Goal: Task Accomplishment & Management: Use online tool/utility

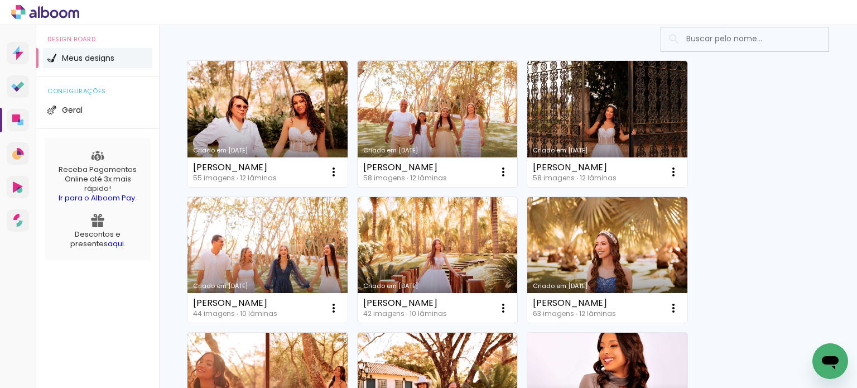
scroll to position [88, 0]
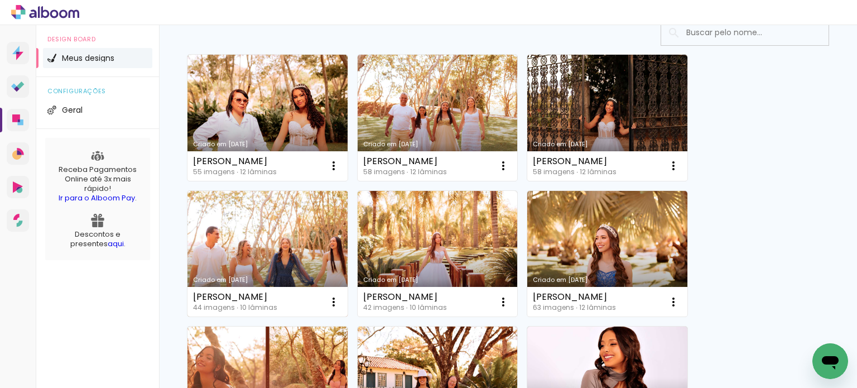
click at [295, 252] on link "Criado em [DATE]" at bounding box center [267, 254] width 160 height 126
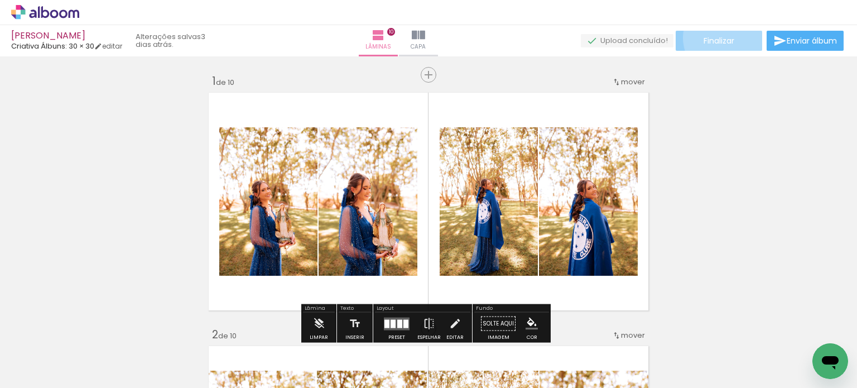
click at [728, 37] on span "Finalizar" at bounding box center [719, 41] width 31 height 8
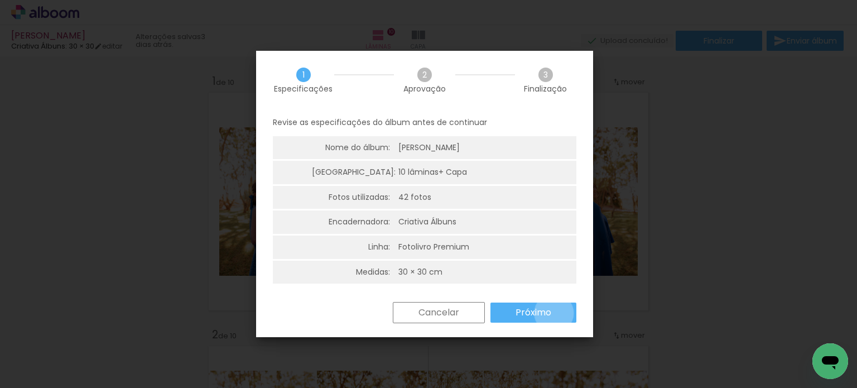
click at [553, 313] on paper-button "Próximo" at bounding box center [533, 312] width 86 height 20
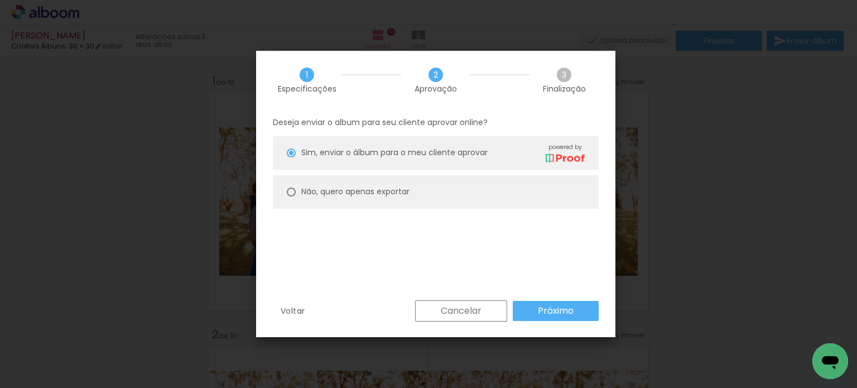
click at [557, 185] on paper-radio-button "Não, quero apenas exportar" at bounding box center [436, 191] width 326 height 33
type paper-radio-button "on"
click at [0, 0] on slot "Próximo" at bounding box center [0, 0] width 0 height 0
type input "Alta, 300 DPI"
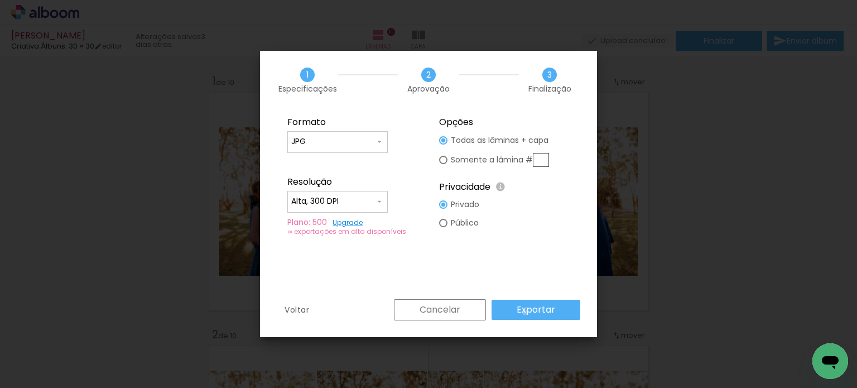
click at [0, 0] on slot "Exportar" at bounding box center [0, 0] width 0 height 0
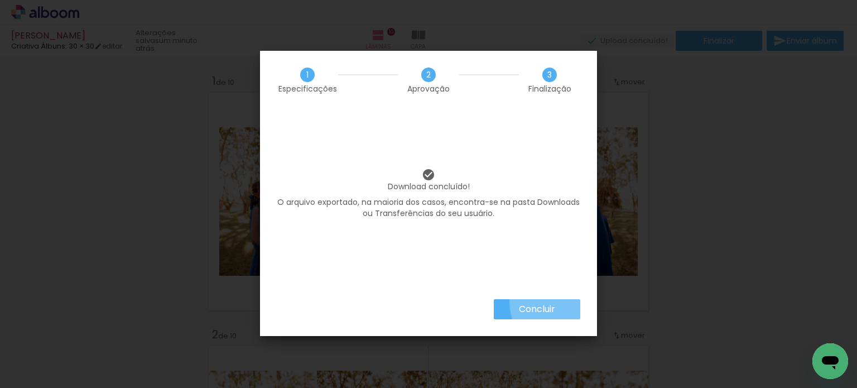
click at [567, 301] on paper-button "Concluir" at bounding box center [537, 309] width 86 height 20
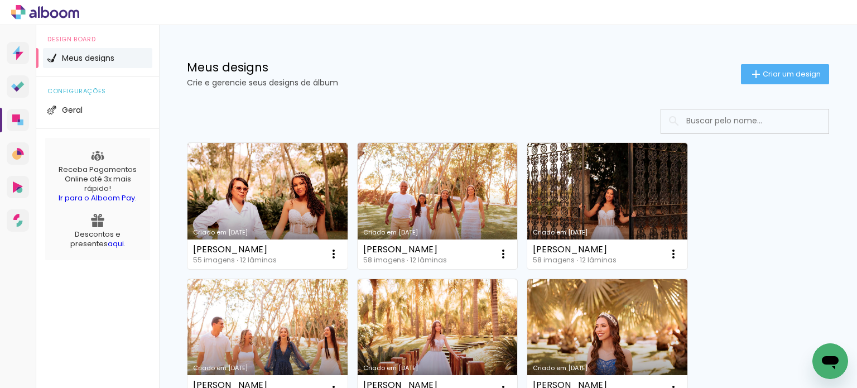
click at [480, 89] on div "Meus designs Crie e gerencie seus designs de álbum Criar um design" at bounding box center [508, 61] width 698 height 73
click at [802, 71] on span "Criar um design" at bounding box center [792, 73] width 58 height 7
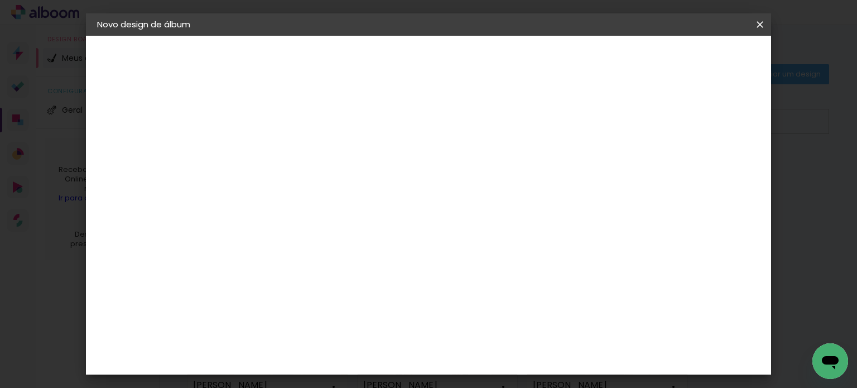
click at [280, 153] on input at bounding box center [280, 149] width 0 height 17
type input "[PERSON_NAME]"
type paper-input "[PERSON_NAME]"
click at [0, 0] on slot "Avançar" at bounding box center [0, 0] width 0 height 0
click at [364, 212] on input at bounding box center [308, 212] width 113 height 14
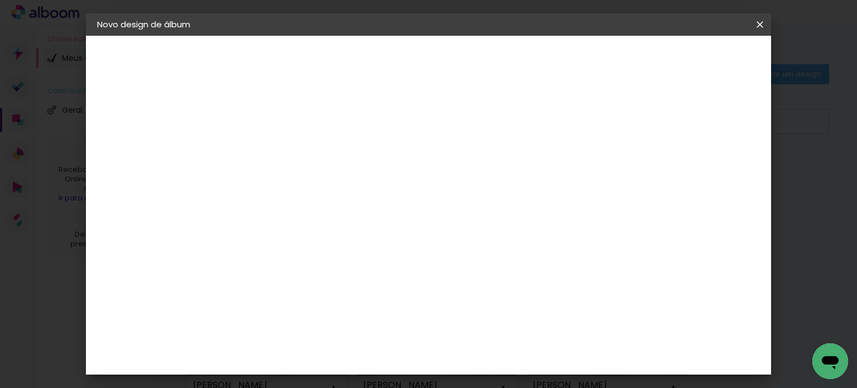
type input "cri"
type paper-input "cri"
click at [306, 274] on div "Criativa Álbuns" at bounding box center [289, 281] width 34 height 18
click at [0, 0] on slot "Avançar" at bounding box center [0, 0] width 0 height 0
click at [336, 187] on iron-icon at bounding box center [329, 193] width 13 height 13
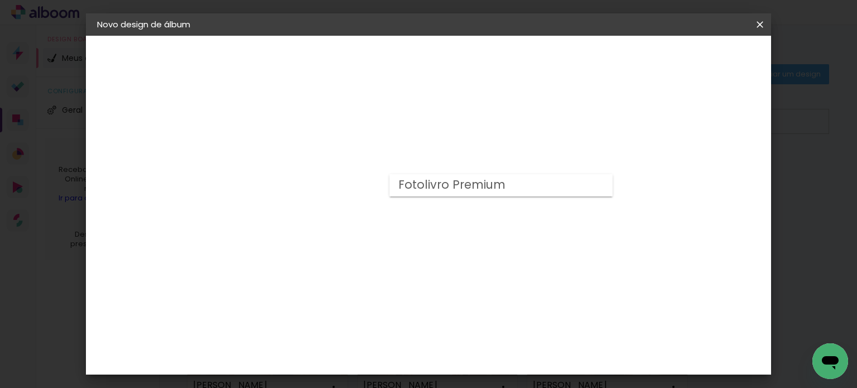
click at [565, 188] on paper-item "Fotolivro Premium" at bounding box center [500, 185] width 223 height 22
type input "Fotolivro Premium"
click at [396, 322] on span "30 × 30 cm" at bounding box center [375, 337] width 41 height 30
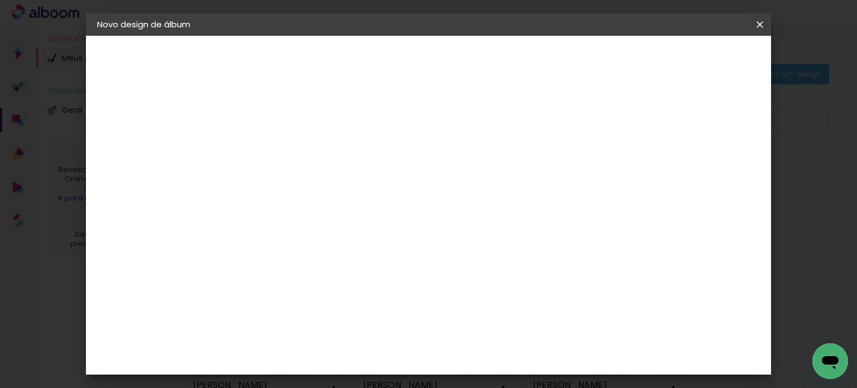
click at [0, 0] on slot "Avançar" at bounding box center [0, 0] width 0 height 0
click at [555, 114] on paper-checkbox "Mostrar sangria" at bounding box center [513, 121] width 84 height 14
type paper-checkbox "on"
click at [292, 120] on div "mm" at bounding box center [299, 119] width 18 height 9
type input "1"
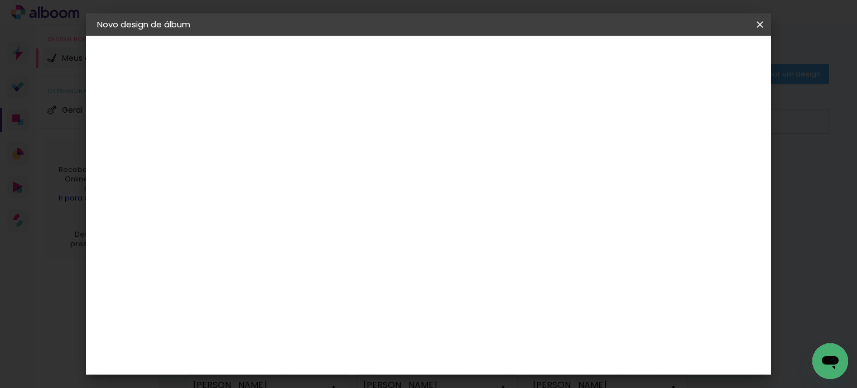
type paper-input "1"
click at [429, 122] on div "mm Mostrar sangria" at bounding box center [401, 120] width 307 height 25
click at [555, 61] on paper-button "Iniciar design" at bounding box center [518, 59] width 73 height 19
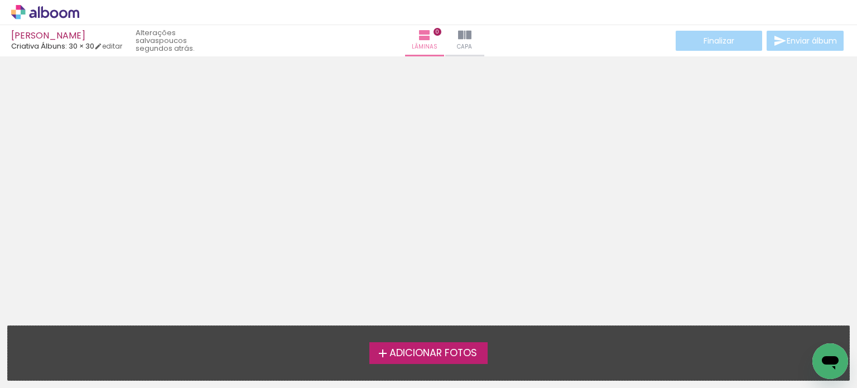
click at [477, 357] on span "Adicionar Fotos" at bounding box center [433, 353] width 88 height 10
click at [0, 0] on input "file" at bounding box center [0, 0] width 0 height 0
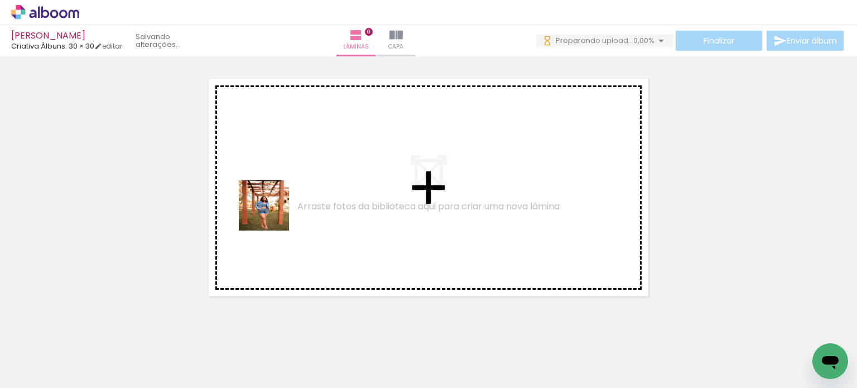
drag, startPoint x: 118, startPoint y: 363, endPoint x: 275, endPoint y: 210, distance: 218.6
click at [275, 210] on quentale-workspace at bounding box center [428, 194] width 857 height 388
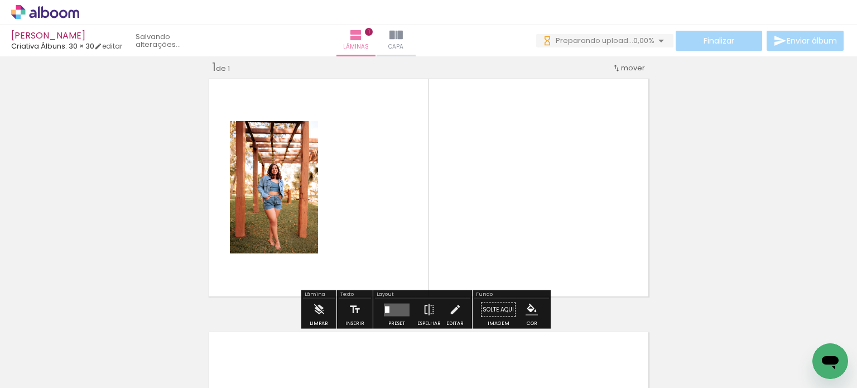
scroll to position [14, 0]
drag, startPoint x: 170, startPoint y: 360, endPoint x: 334, endPoint y: 203, distance: 227.7
click at [334, 203] on quentale-workspace at bounding box center [428, 194] width 857 height 388
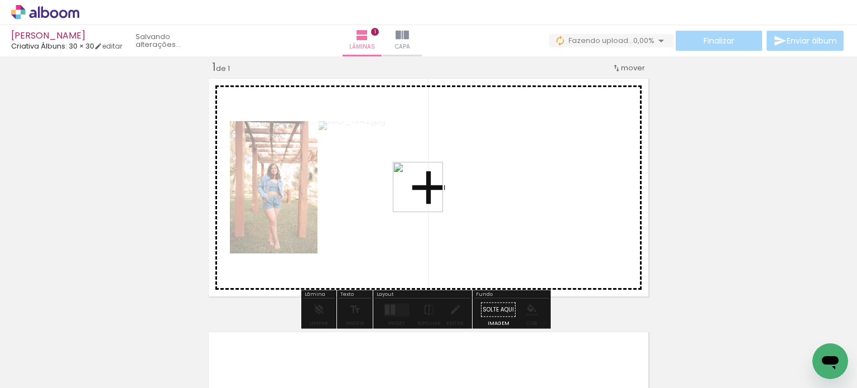
drag, startPoint x: 247, startPoint y: 354, endPoint x: 427, endPoint y: 195, distance: 239.6
click at [427, 195] on quentale-workspace at bounding box center [428, 194] width 857 height 388
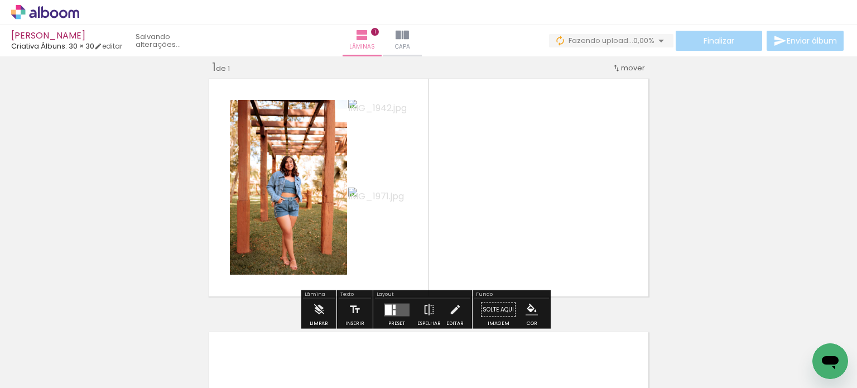
scroll to position [0, 0]
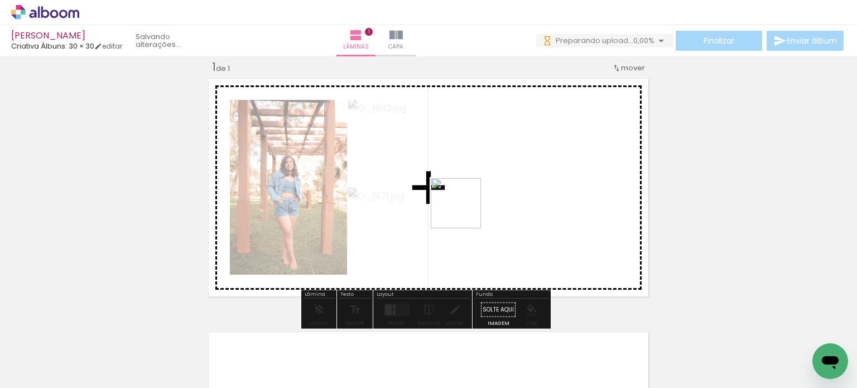
drag, startPoint x: 303, startPoint y: 359, endPoint x: 473, endPoint y: 206, distance: 228.4
click at [473, 206] on quentale-workspace at bounding box center [428, 194] width 857 height 388
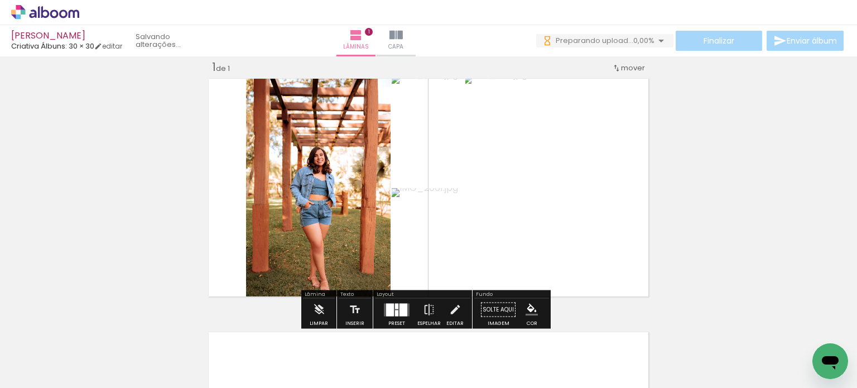
click at [404, 307] on div at bounding box center [403, 309] width 8 height 13
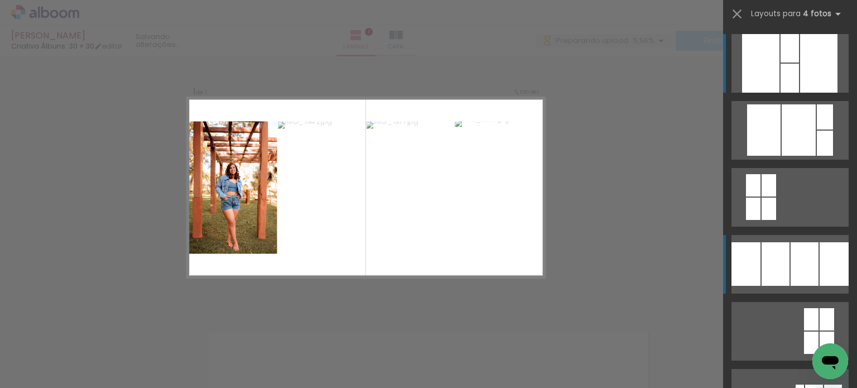
click at [774, 263] on div at bounding box center [776, 264] width 28 height 44
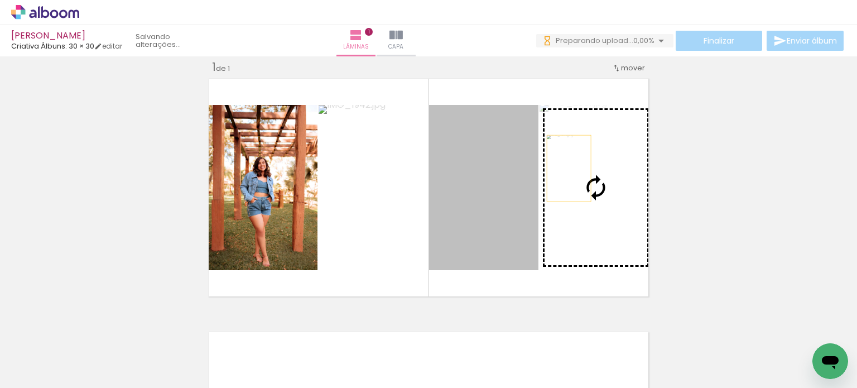
drag, startPoint x: 495, startPoint y: 179, endPoint x: 569, endPoint y: 167, distance: 75.0
click at [0, 0] on slot at bounding box center [0, 0] width 0 height 0
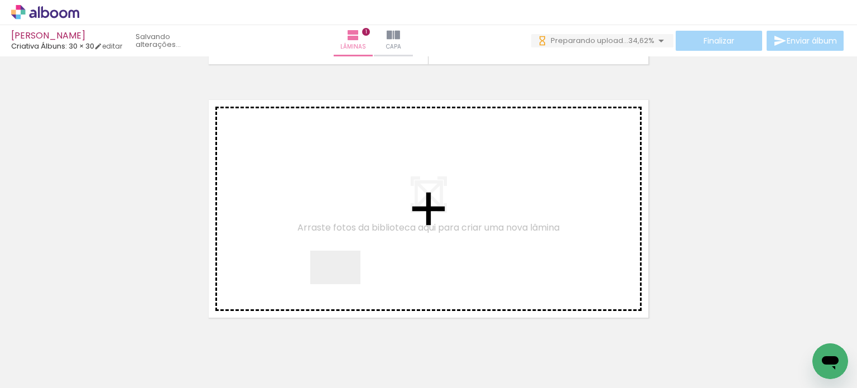
drag, startPoint x: 355, startPoint y: 367, endPoint x: 338, endPoint y: 261, distance: 106.8
click at [338, 261] on quentale-workspace at bounding box center [428, 194] width 857 height 388
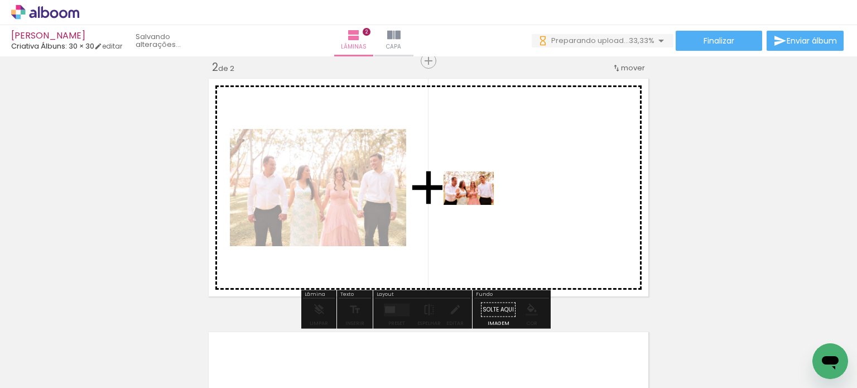
drag, startPoint x: 432, startPoint y: 358, endPoint x: 477, endPoint y: 203, distance: 160.9
click at [477, 203] on quentale-workspace at bounding box center [428, 194] width 857 height 388
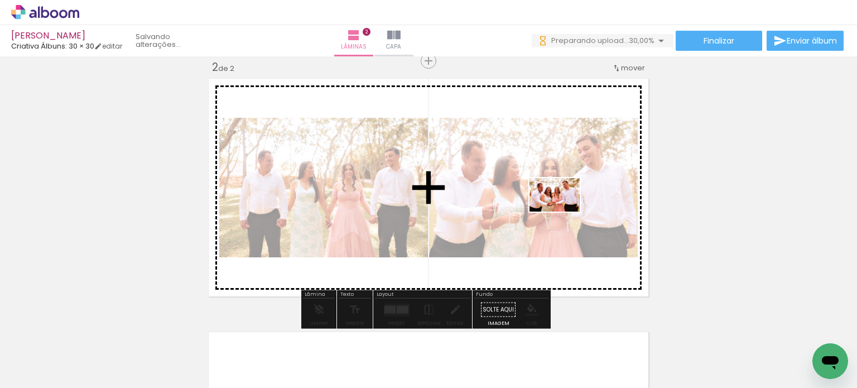
drag, startPoint x: 507, startPoint y: 358, endPoint x: 563, endPoint y: 211, distance: 156.7
click at [563, 211] on quentale-workspace at bounding box center [428, 194] width 857 height 388
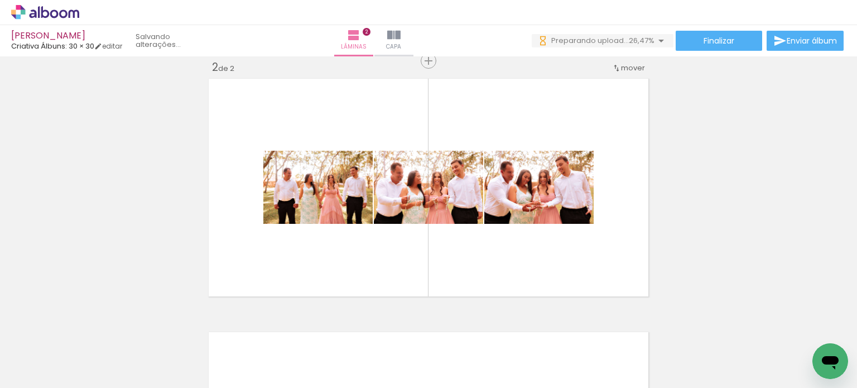
scroll to position [0, 396]
drag, startPoint x: 416, startPoint y: 338, endPoint x: 502, endPoint y: 166, distance: 192.4
click at [502, 166] on quentale-workspace at bounding box center [428, 194] width 857 height 388
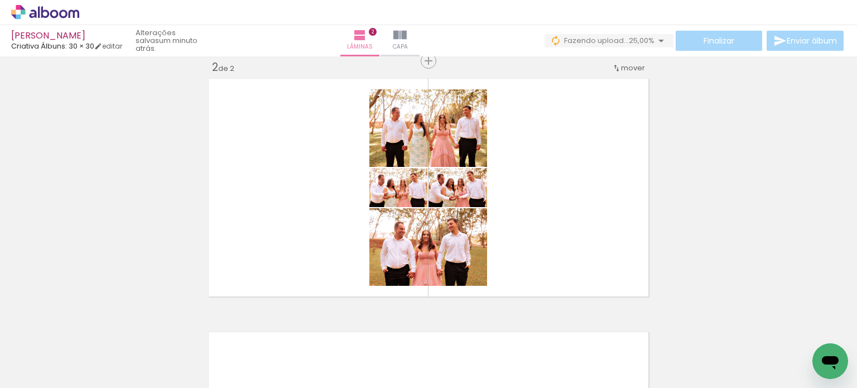
scroll to position [0, 0]
drag, startPoint x: 546, startPoint y: 361, endPoint x: 542, endPoint y: 194, distance: 167.4
click at [542, 194] on quentale-workspace at bounding box center [428, 194] width 857 height 388
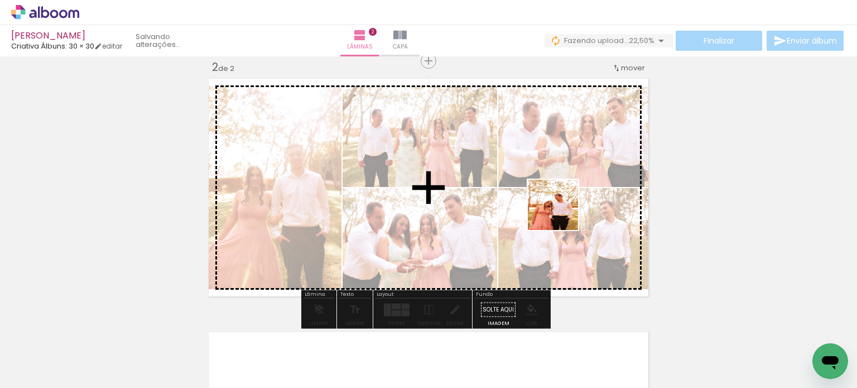
drag, startPoint x: 622, startPoint y: 369, endPoint x: 561, endPoint y: 213, distance: 168.2
click at [561, 213] on quentale-workspace at bounding box center [428, 194] width 857 height 388
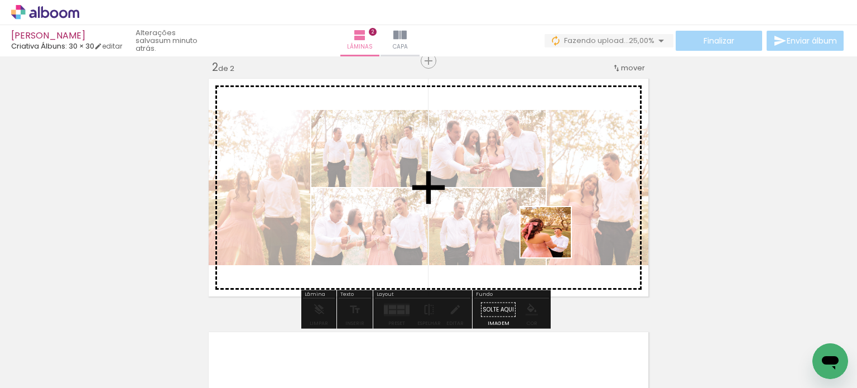
drag, startPoint x: 683, startPoint y: 350, endPoint x: 543, endPoint y: 220, distance: 190.3
click at [543, 220] on quentale-workspace at bounding box center [428, 194] width 857 height 388
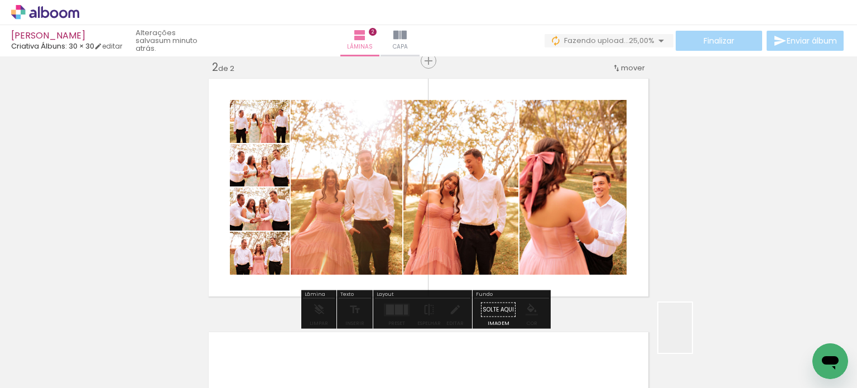
drag, startPoint x: 730, startPoint y: 346, endPoint x: 519, endPoint y: 211, distance: 250.9
click at [519, 211] on quentale-workspace at bounding box center [428, 194] width 857 height 388
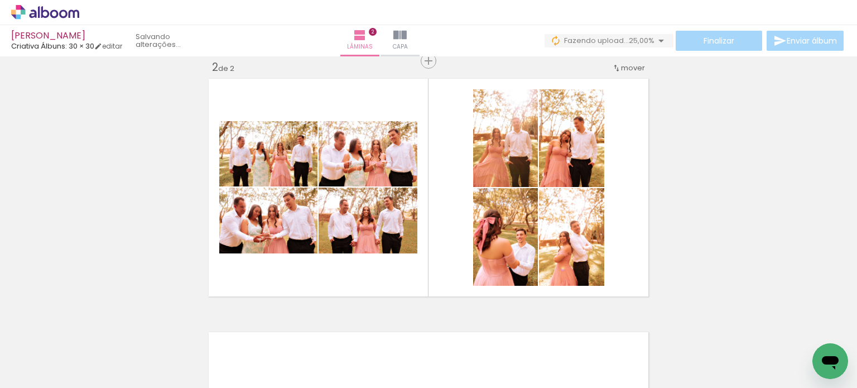
scroll to position [0, 653]
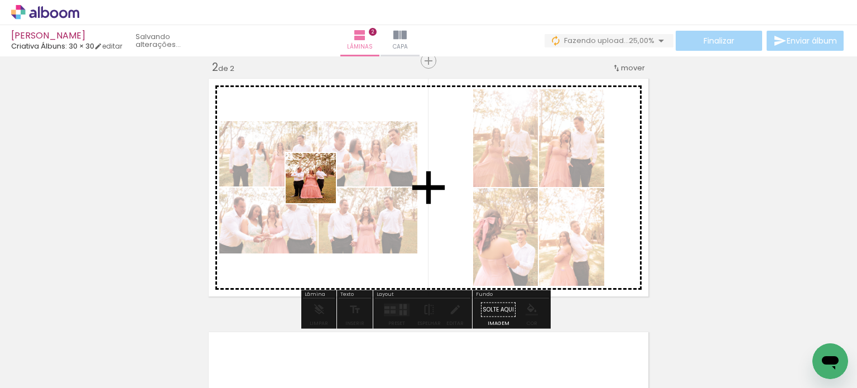
drag, startPoint x: 220, startPoint y: 361, endPoint x: 319, endPoint y: 186, distance: 200.9
click at [319, 186] on quentale-workspace at bounding box center [428, 194] width 857 height 388
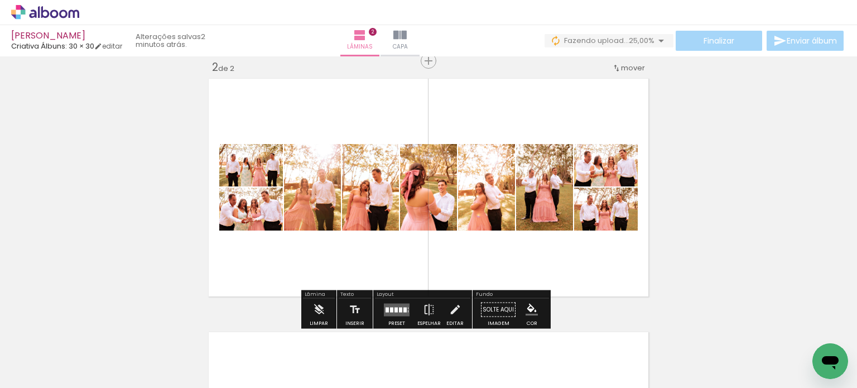
drag, startPoint x: 281, startPoint y: 363, endPoint x: 327, endPoint y: 220, distance: 150.5
click at [327, 220] on quentale-workspace at bounding box center [428, 194] width 857 height 388
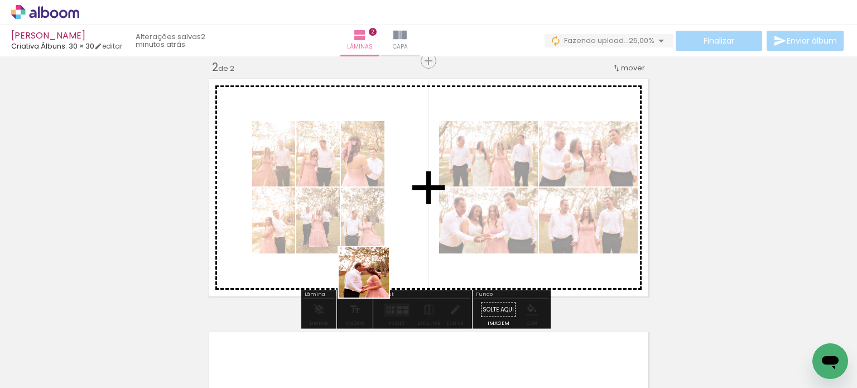
drag, startPoint x: 353, startPoint y: 367, endPoint x: 388, endPoint y: 236, distance: 135.9
click at [388, 236] on quentale-workspace at bounding box center [428, 194] width 857 height 388
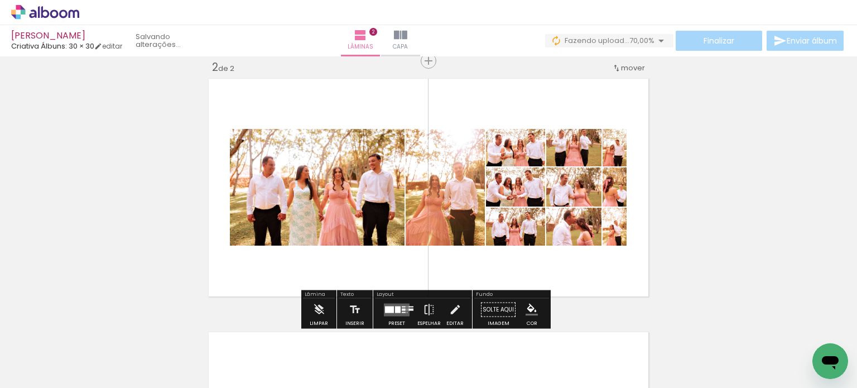
drag, startPoint x: 403, startPoint y: 359, endPoint x: 446, endPoint y: 198, distance: 166.3
click at [446, 198] on quentale-workspace at bounding box center [428, 194] width 857 height 388
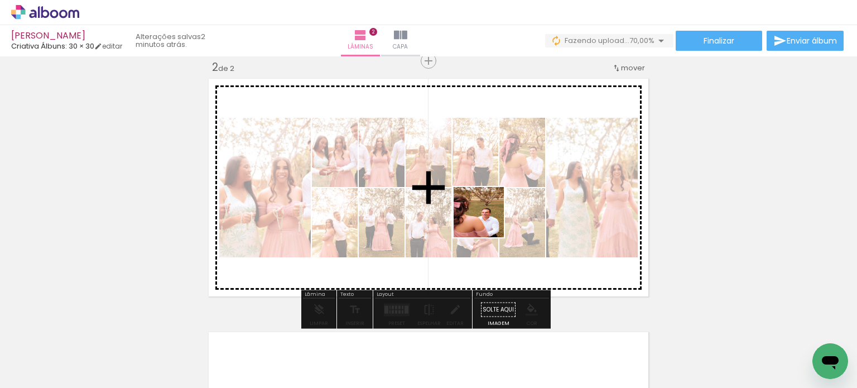
drag, startPoint x: 470, startPoint y: 357, endPoint x: 498, endPoint y: 167, distance: 191.1
click at [498, 167] on quentale-workspace at bounding box center [428, 194] width 857 height 388
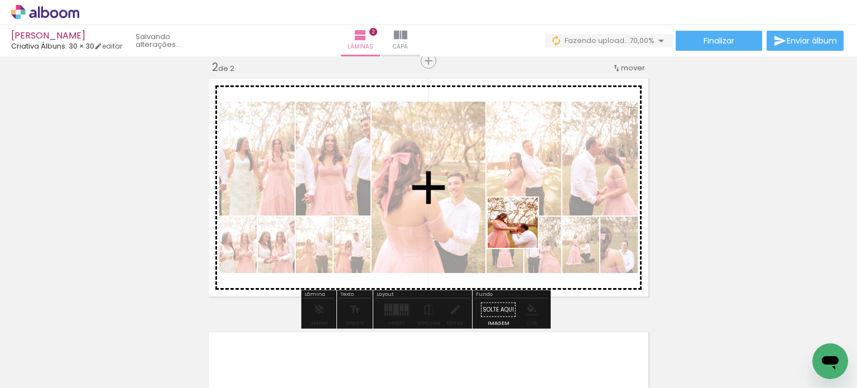
drag, startPoint x: 524, startPoint y: 352, endPoint x: 522, endPoint y: 210, distance: 141.2
click at [522, 210] on quentale-workspace at bounding box center [428, 194] width 857 height 388
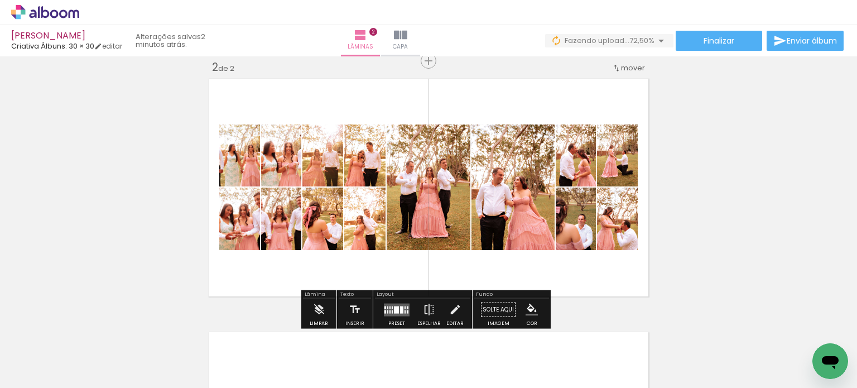
drag, startPoint x: 583, startPoint y: 362, endPoint x: 554, endPoint y: 229, distance: 135.3
click at [554, 229] on quentale-workspace at bounding box center [428, 194] width 857 height 388
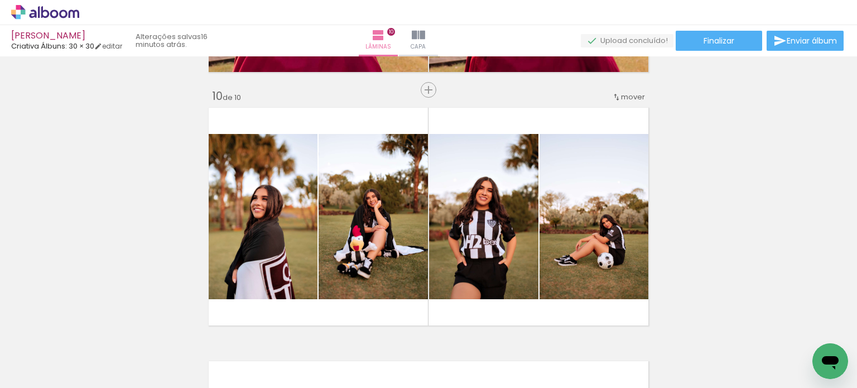
scroll to position [0, 379]
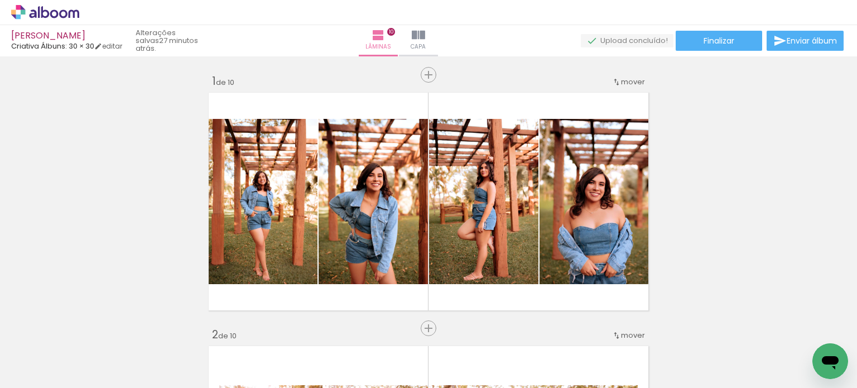
scroll to position [2265, 0]
